Goal: Navigation & Orientation: Find specific page/section

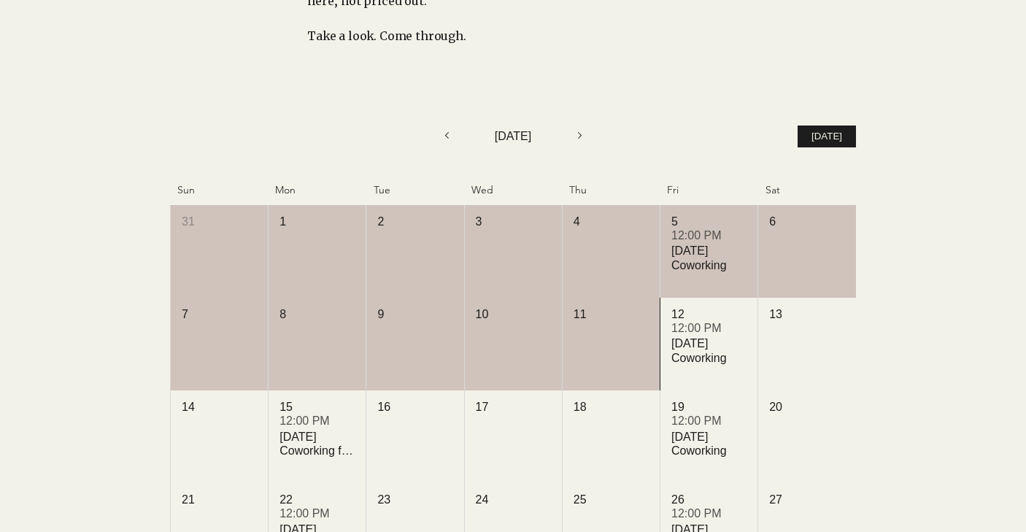
scroll to position [625, 0]
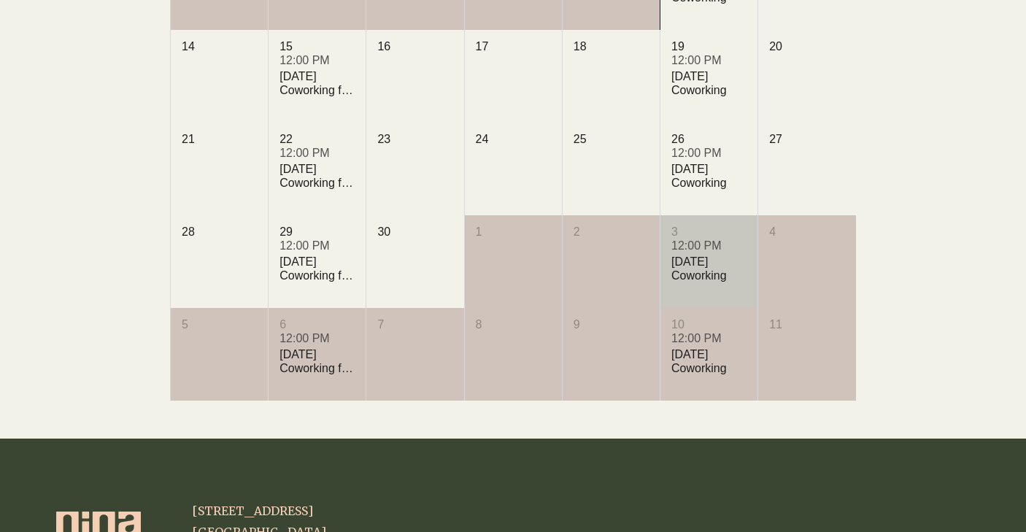
click at [685, 279] on div "[DATE] Coworking" at bounding box center [708, 269] width 75 height 28
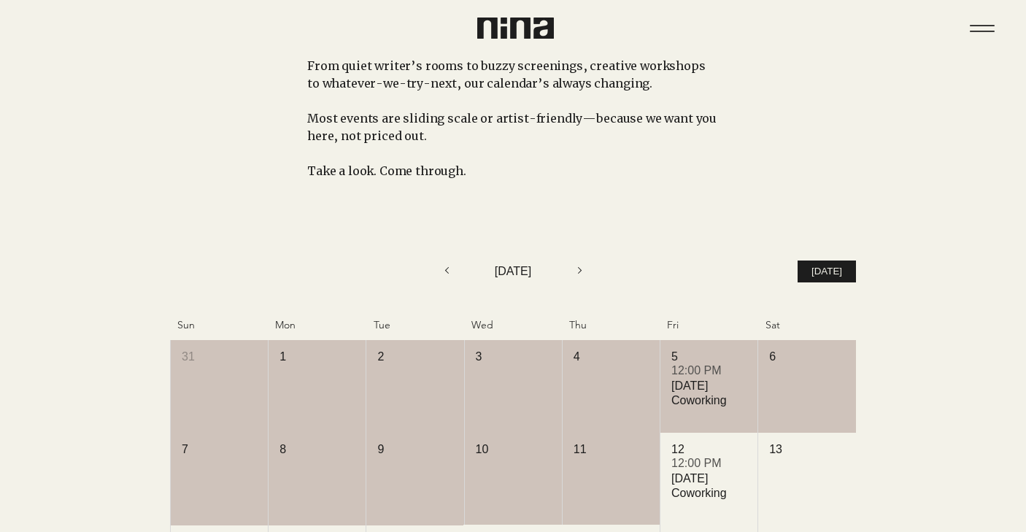
scroll to position [53, 0]
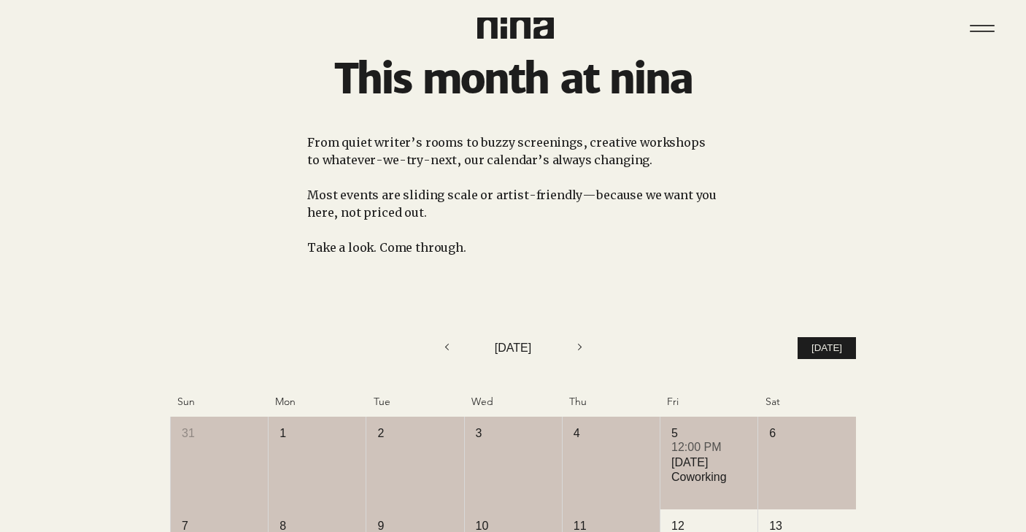
click at [526, 31] on img at bounding box center [515, 28] width 77 height 21
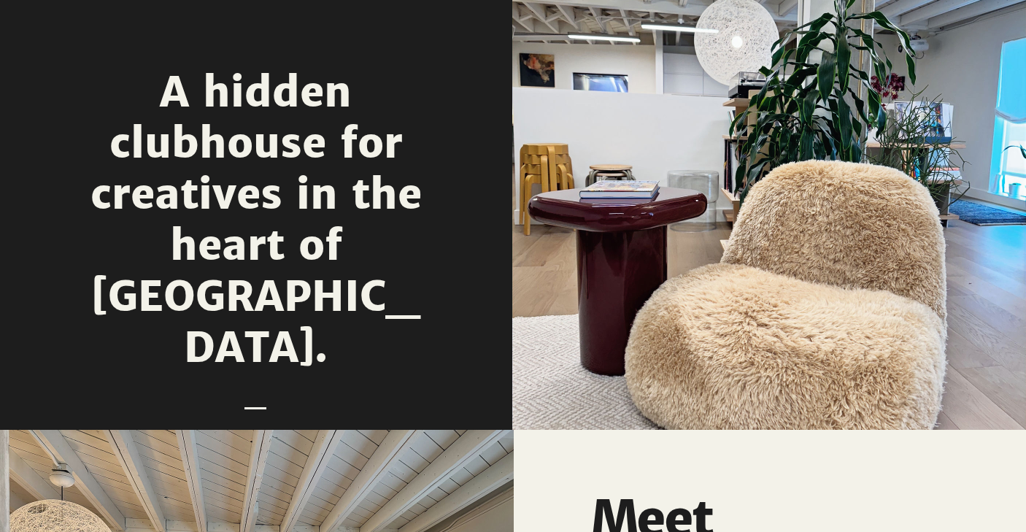
scroll to position [1669, 0]
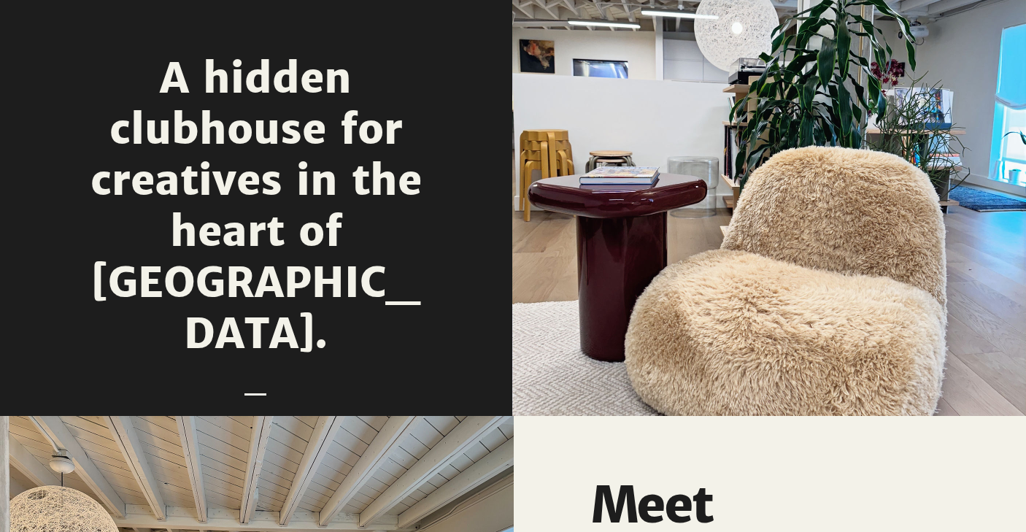
click at [263, 327] on div at bounding box center [256, 175] width 512 height 482
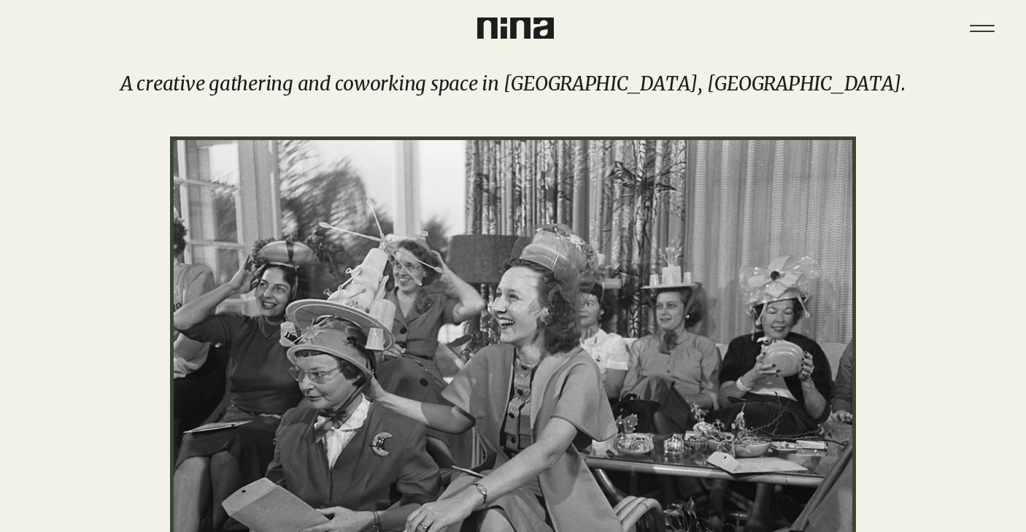
scroll to position [0, 0]
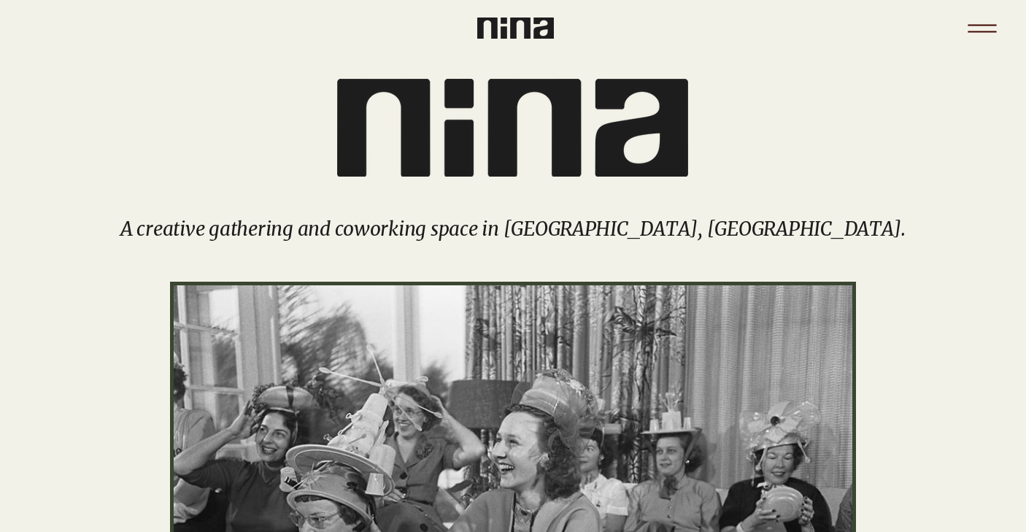
click at [963, 36] on icon "Menu" at bounding box center [981, 28] width 51 height 51
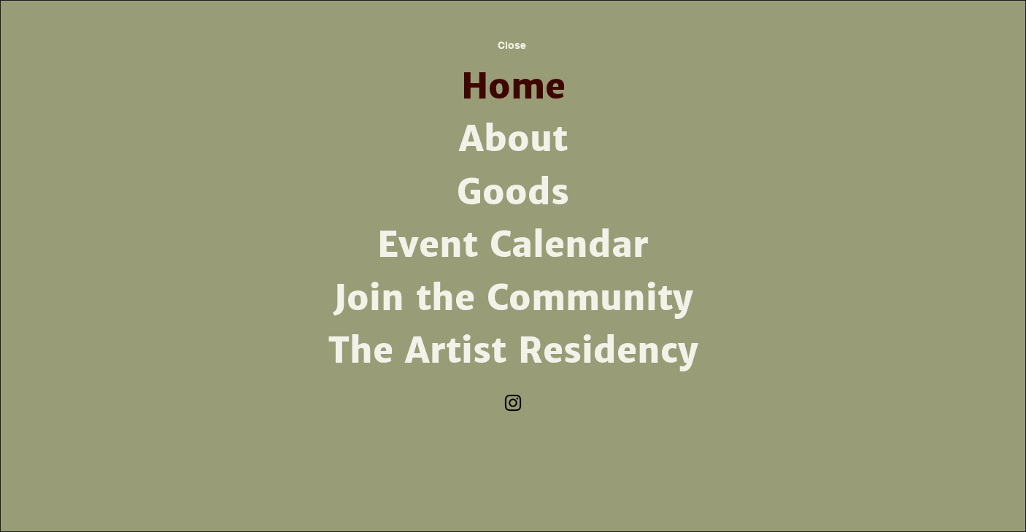
click at [522, 146] on link "About" at bounding box center [512, 139] width 381 height 53
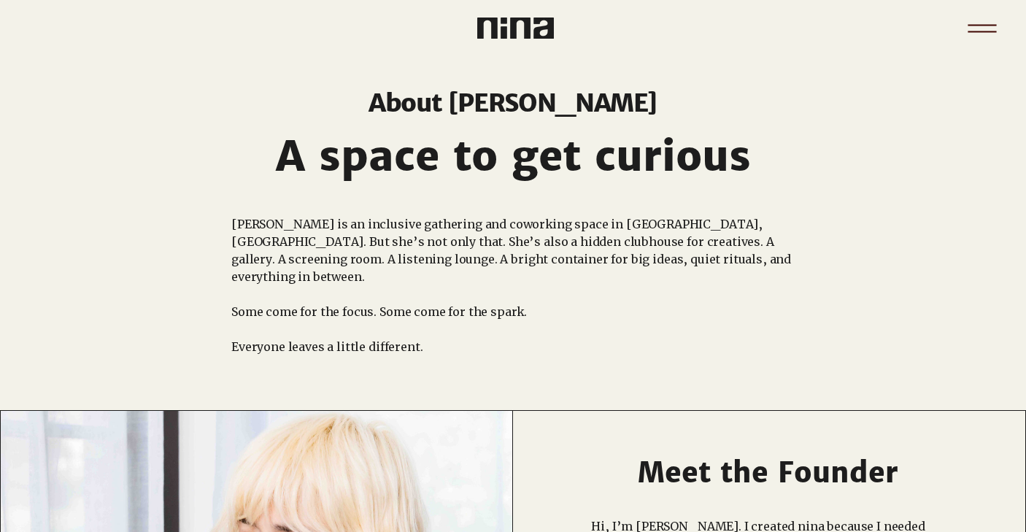
click at [991, 32] on icon "Menu" at bounding box center [981, 28] width 51 height 51
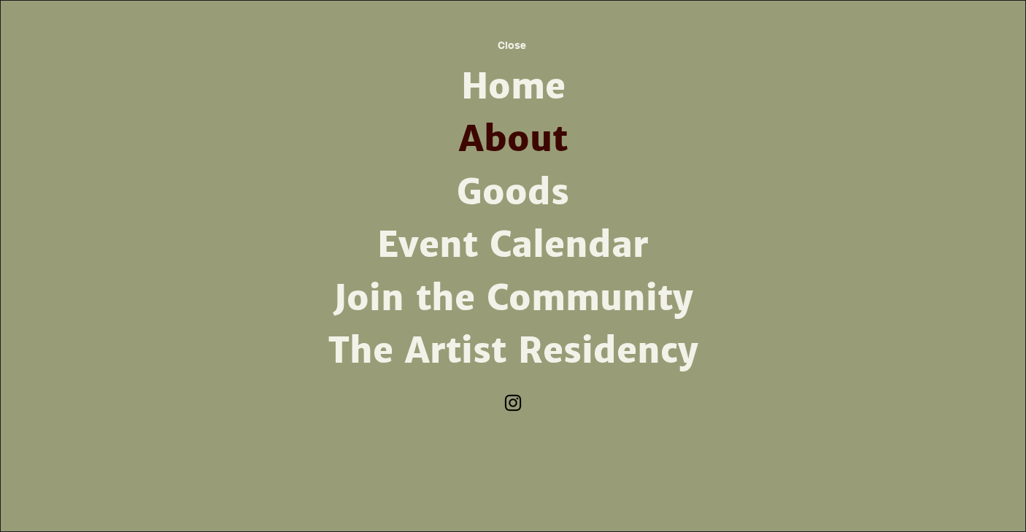
click at [503, 402] on img "Instagram" at bounding box center [513, 403] width 22 height 22
